Goal: Check status

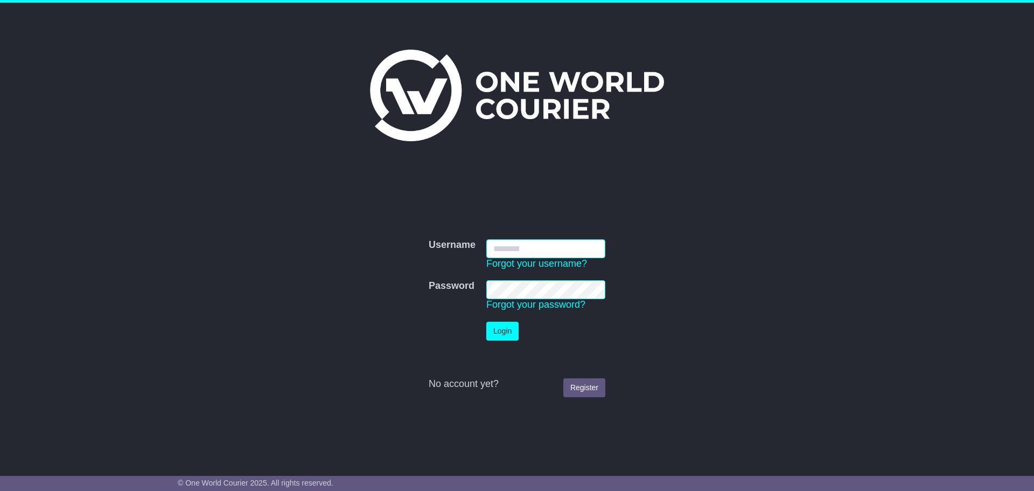
click at [511, 242] on input "Username" at bounding box center [546, 248] width 119 height 19
type input "**********"
click at [501, 330] on button "Login" at bounding box center [503, 331] width 32 height 19
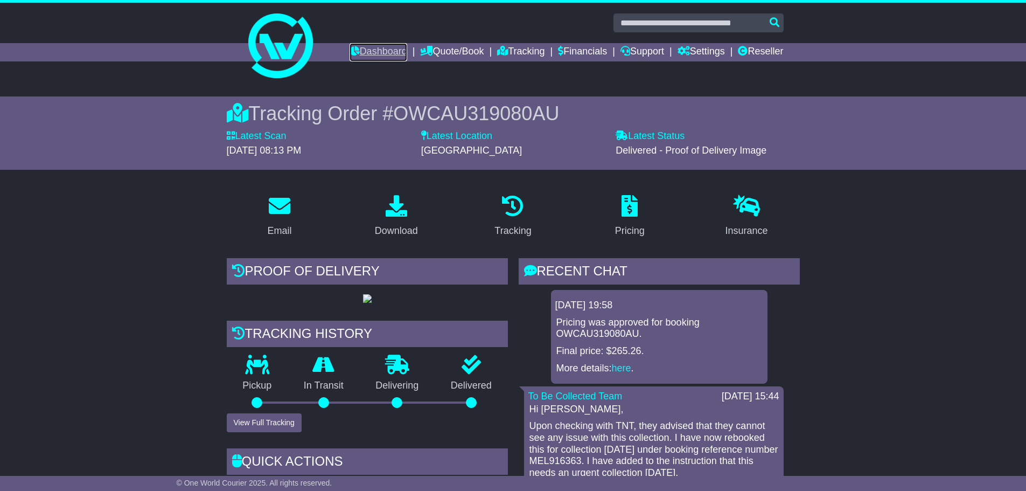
click at [361, 56] on link "Dashboard" at bounding box center [379, 52] width 58 height 18
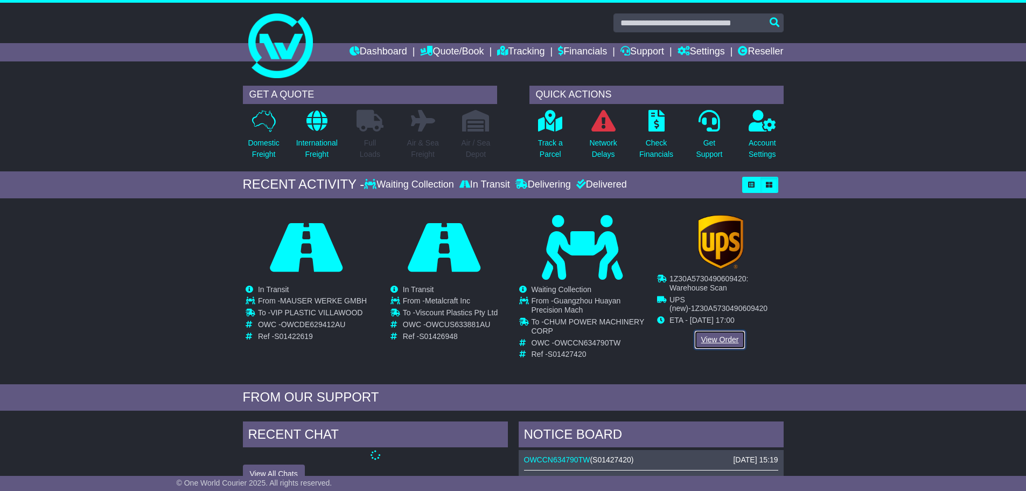
click at [719, 336] on link "View Order" at bounding box center [720, 339] width 52 height 19
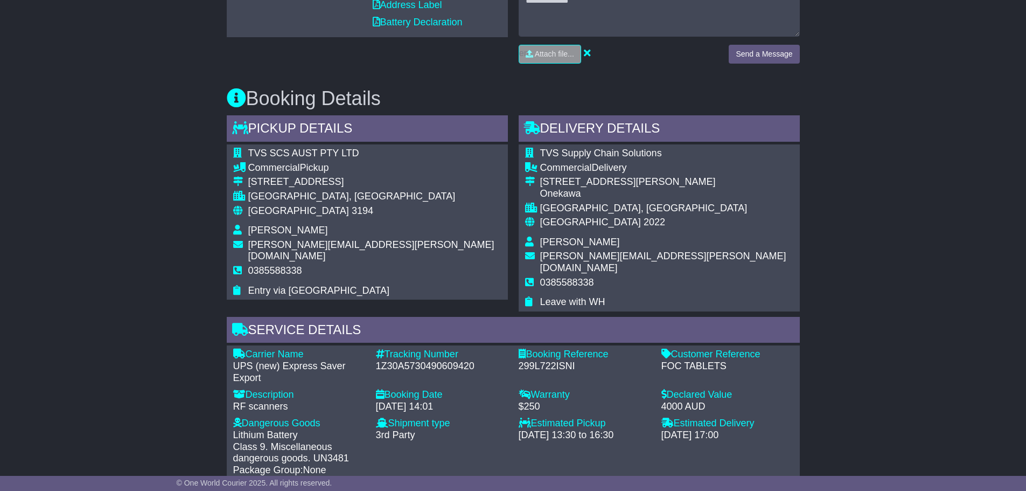
scroll to position [583, 0]
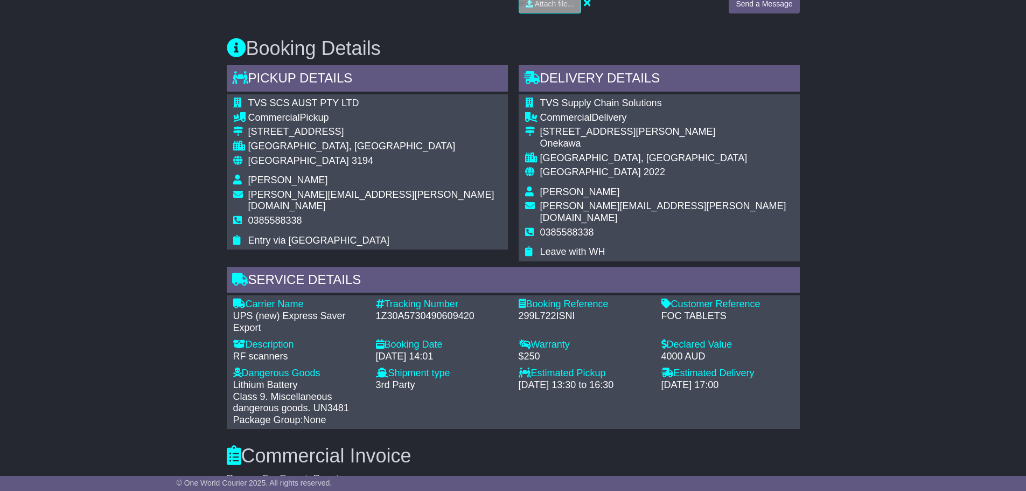
click at [399, 310] on div "1Z30A5730490609420" at bounding box center [442, 316] width 132 height 12
copy div "1Z30A5730490609420"
